Goal: Navigation & Orientation: Find specific page/section

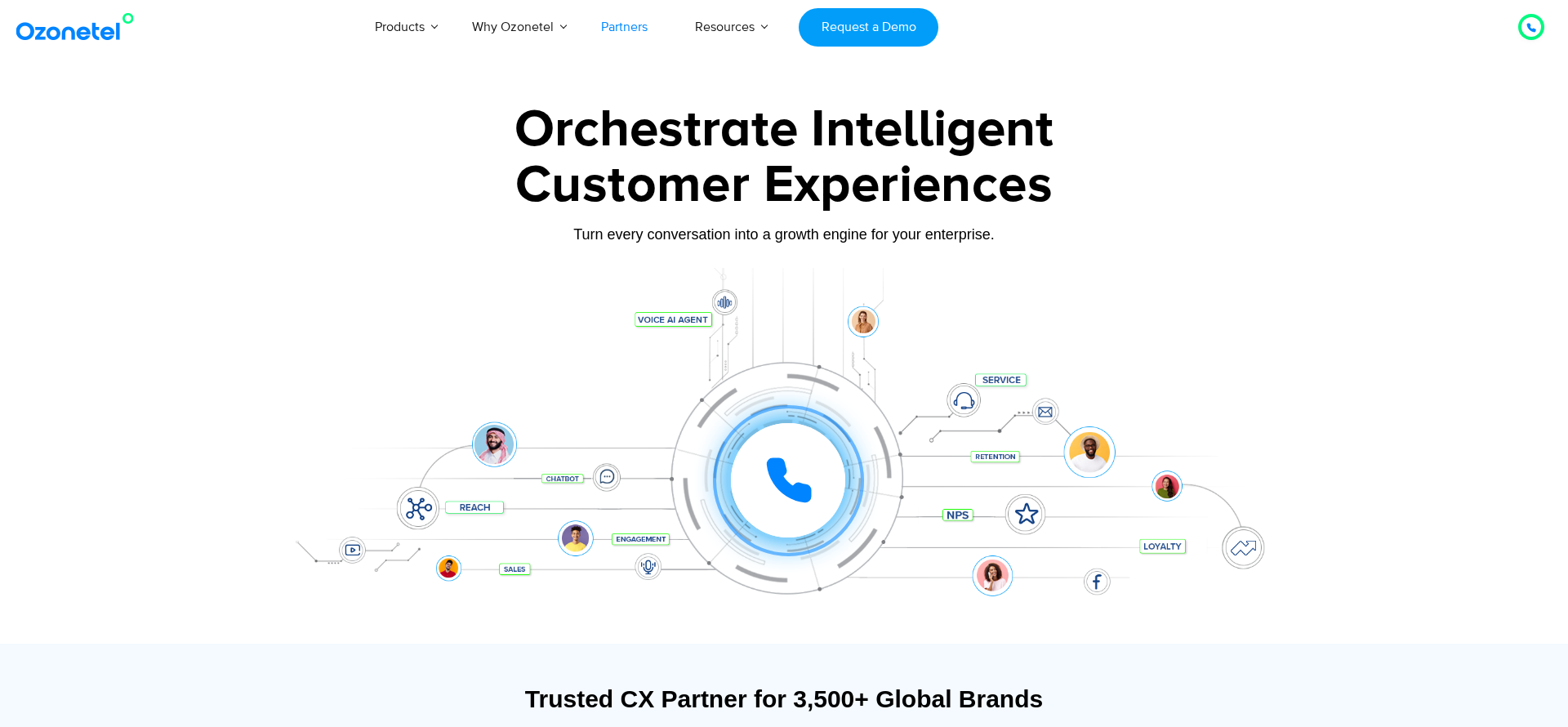
click at [610, 25] on link "Partners" at bounding box center [625, 26] width 94 height 54
